Goal: Obtain resource: Download file/media

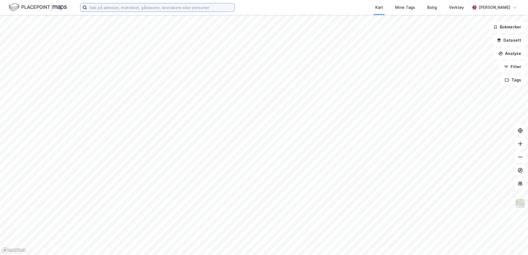
click at [148, 11] on input at bounding box center [161, 7] width 148 height 8
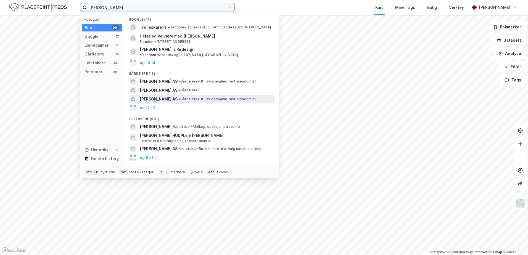
scroll to position [37, 0]
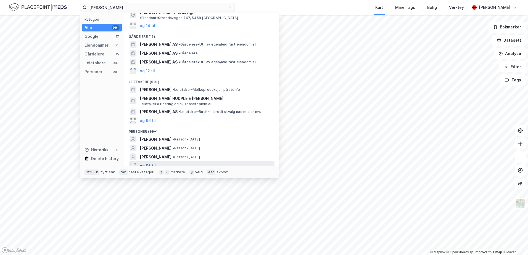
click at [149, 163] on button "og 96 til" at bounding box center [148, 166] width 16 height 7
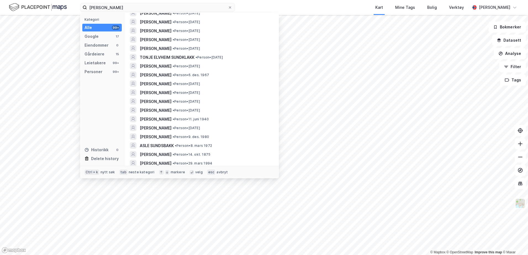
scroll to position [877, 0]
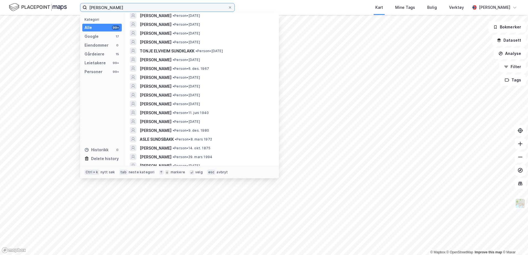
click at [106, 6] on input "[PERSON_NAME]" at bounding box center [157, 7] width 141 height 8
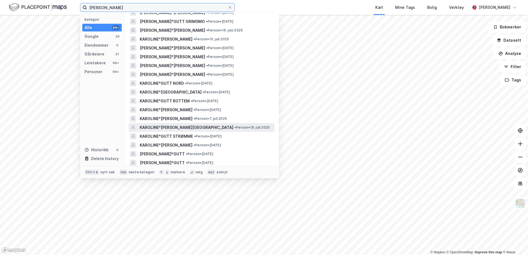
scroll to position [276, 0]
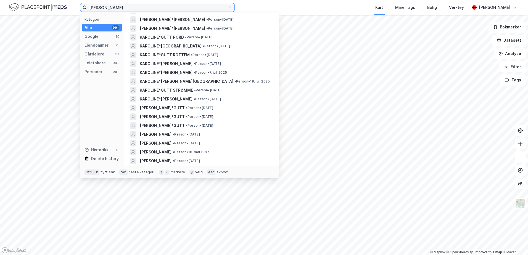
type input "[PERSON_NAME]"
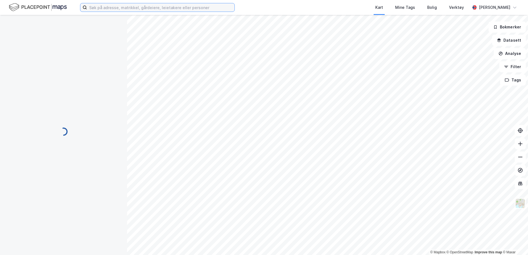
click at [128, 6] on input at bounding box center [161, 7] width 148 height 8
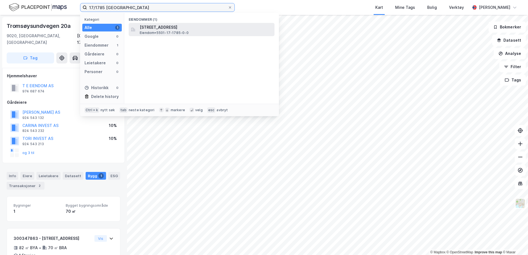
type input "17/1785 tromsø"
click at [166, 30] on span "Tromsøysundvegen 20B, 9020, TROMSDALEN, TROMSØ" at bounding box center [206, 27] width 133 height 7
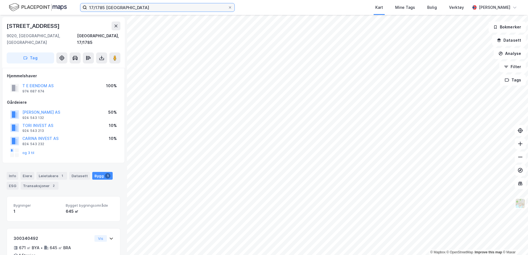
click at [121, 8] on input "17/1785 tromsø" at bounding box center [157, 7] width 141 height 8
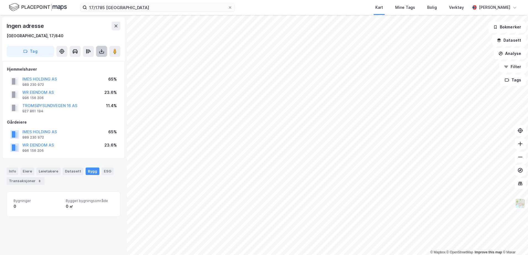
click at [101, 52] on icon at bounding box center [102, 52] width 6 height 6
click at [97, 61] on div "Last ned grunnbok" at bounding box center [77, 62] width 59 height 9
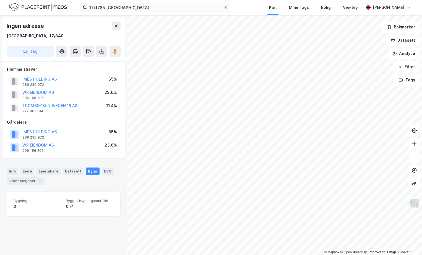
click at [62, 159] on div "Hjemmelshaver IMES HOLDING AS 989 230 972 65% WR EIENDOM AS 996 156 206 23.6% T…" at bounding box center [63, 110] width 123 height 98
click at [11, 174] on div "Info" at bounding box center [13, 171] width 12 height 7
